Goal: Information Seeking & Learning: Learn about a topic

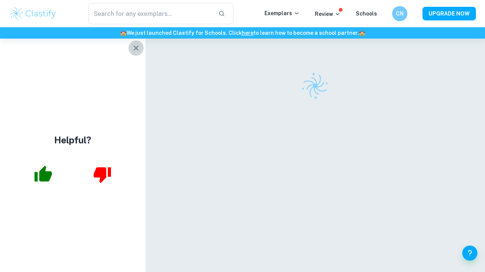
click at [134, 45] on icon "button" at bounding box center [135, 48] width 9 height 9
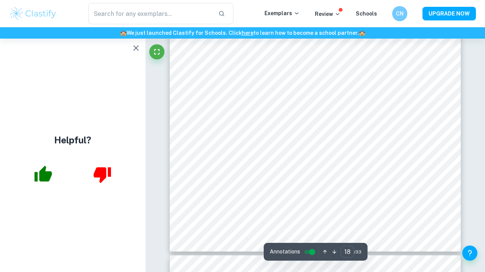
scroll to position [6822, 0]
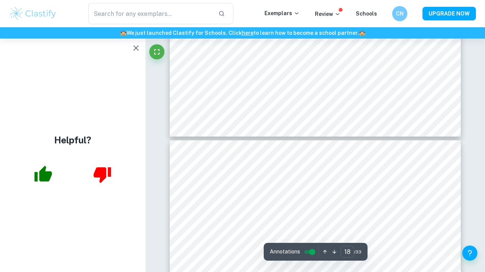
type input "19"
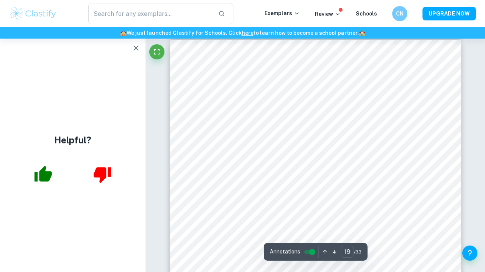
scroll to position [7047, 0]
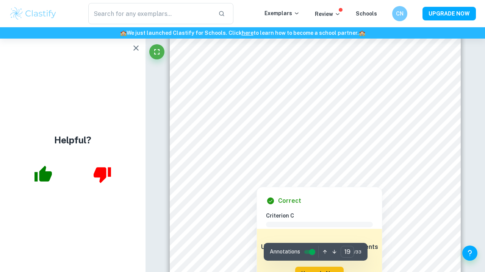
click at [221, 62] on div at bounding box center [221, 74] width 0 height 26
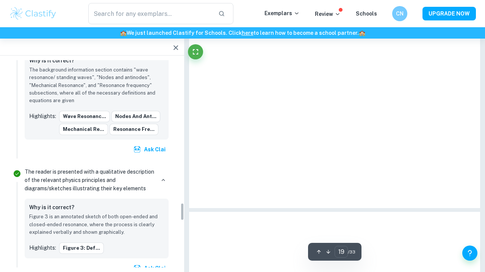
scroll to position [1648, 0]
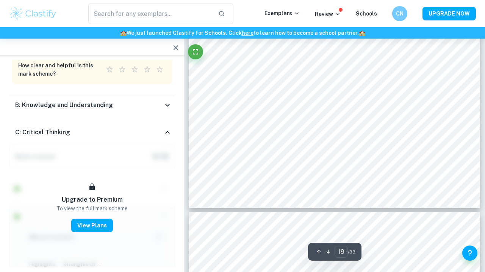
click at [174, 45] on icon "button" at bounding box center [175, 47] width 9 height 9
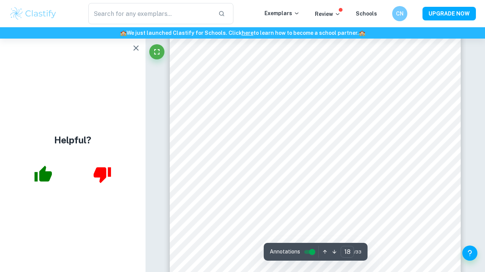
scroll to position [6522, 0]
click at [134, 47] on icon "button" at bounding box center [135, 48] width 9 height 9
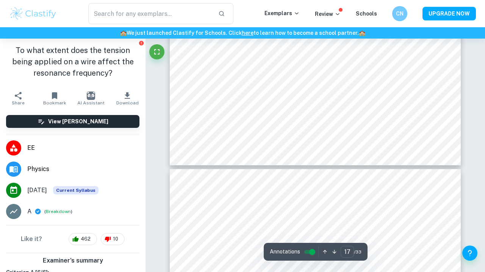
type input "18"
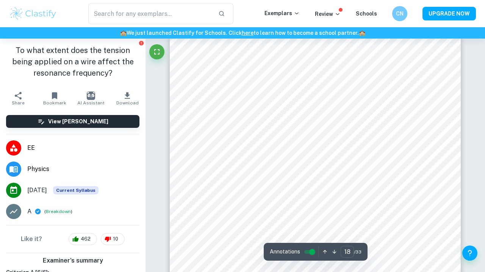
scroll to position [6512, 0]
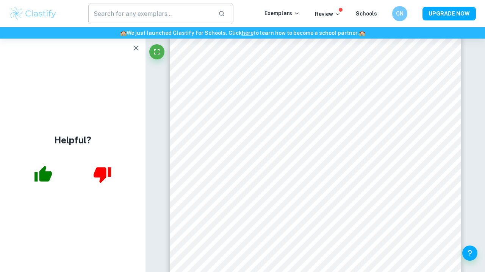
scroll to position [5881, 0]
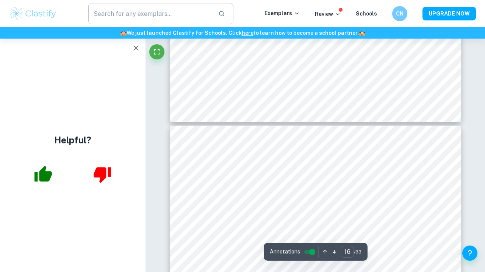
type input "15"
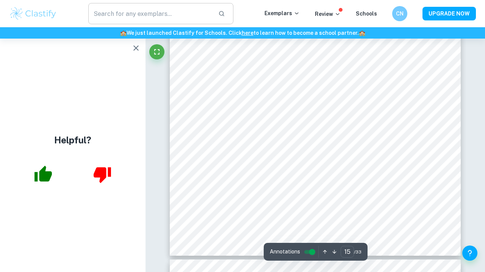
scroll to position [5681, 0]
